Goal: Transaction & Acquisition: Purchase product/service

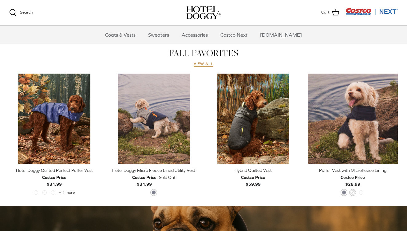
scroll to position [281, 0]
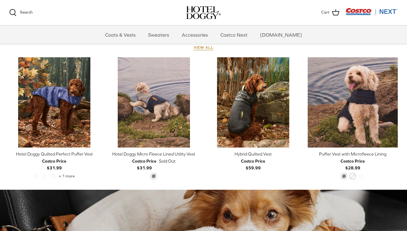
click at [169, 155] on div "Hotel Doggy Micro Fleece Lined Utility Vest" at bounding box center [154, 153] width 90 height 7
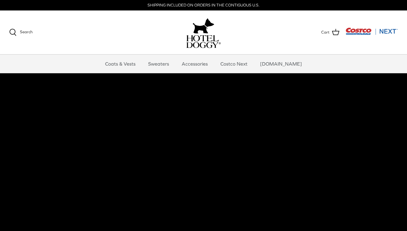
click at [162, 151] on video at bounding box center [203, 180] width 407 height 215
click at [135, 62] on link "Coats & Vests" at bounding box center [121, 63] width 42 height 18
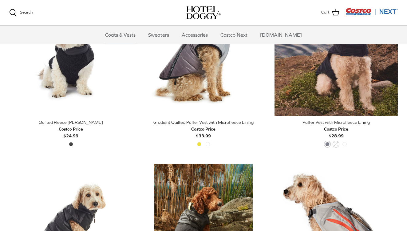
scroll to position [880, 0]
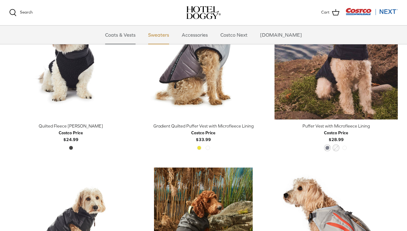
click at [170, 37] on link "Sweaters" at bounding box center [159, 35] width 32 height 18
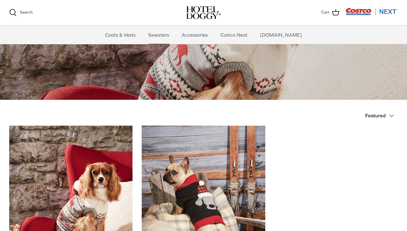
scroll to position [61, 0]
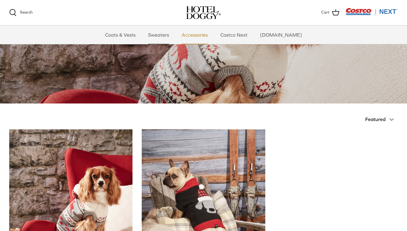
click at [201, 34] on link "Accessories" at bounding box center [194, 35] width 37 height 18
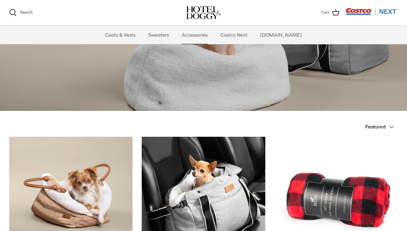
scroll to position [50, 0]
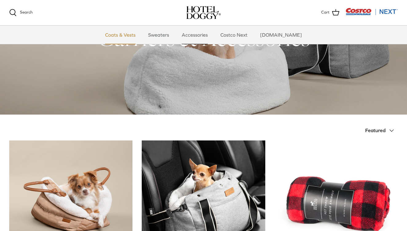
click at [140, 38] on link "Coats & Vests" at bounding box center [121, 35] width 42 height 18
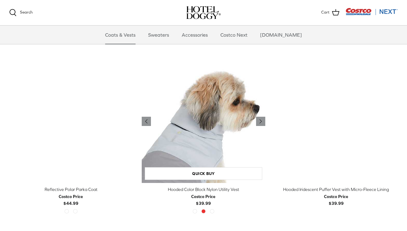
scroll to position [481, 0]
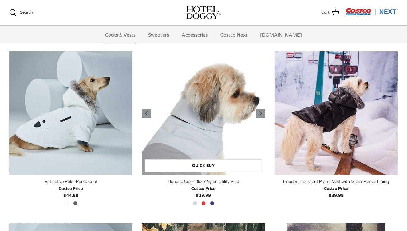
click at [180, 116] on img "Hooded Color Block Nylon Utility Vest" at bounding box center [203, 112] width 123 height 123
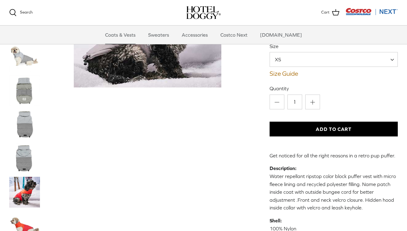
scroll to position [94, 0]
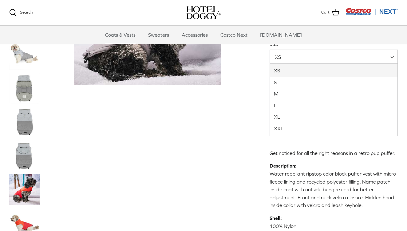
click at [333, 61] on span "XS" at bounding box center [334, 57] width 128 height 15
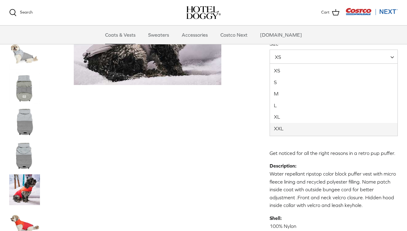
select select "XXL"
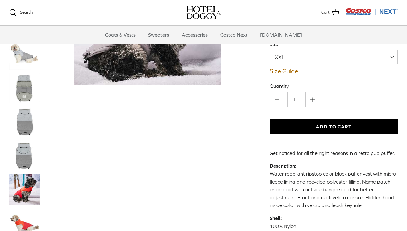
click at [284, 74] on link "Size Guide" at bounding box center [334, 70] width 128 height 7
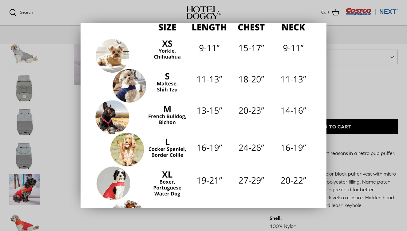
scroll to position [63, 0]
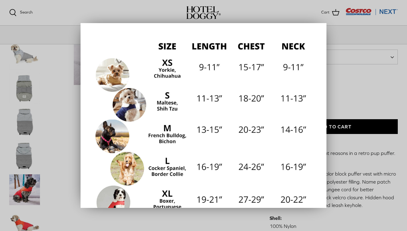
click at [318, 94] on div "Close How to find the right fit for your pup Measure your dog’s length from the…" at bounding box center [204, 115] width 246 height 185
click at [344, 88] on div at bounding box center [203, 115] width 407 height 231
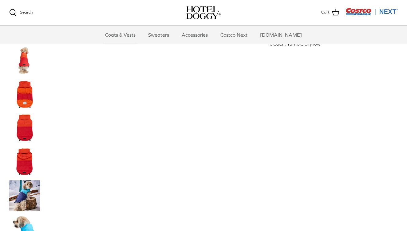
scroll to position [329, 0]
